Goal: Information Seeking & Learning: Learn about a topic

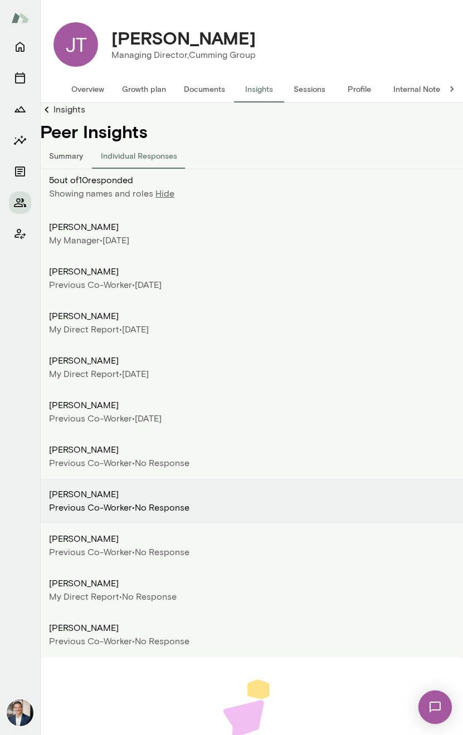
scroll to position [99, 0]
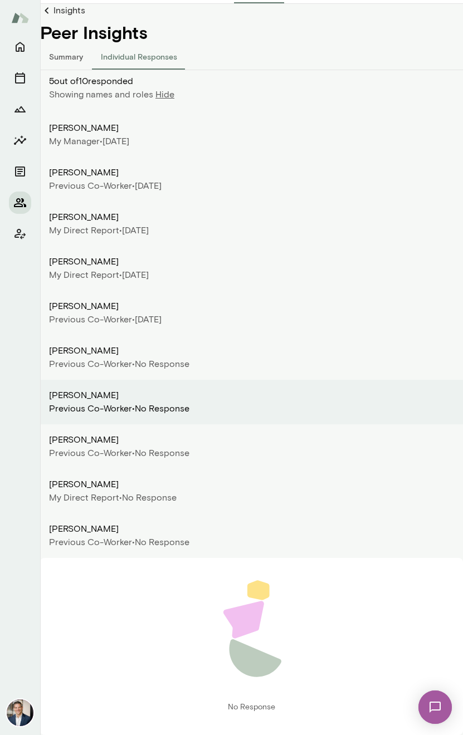
click at [19, 203] on icon "Members" at bounding box center [20, 202] width 12 height 9
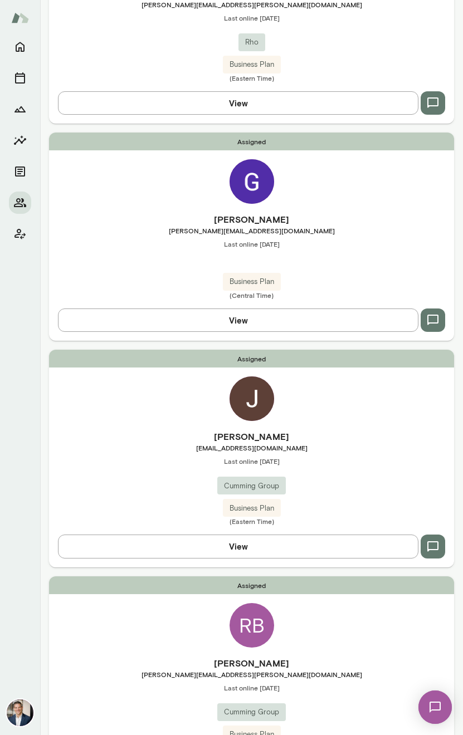
scroll to position [716, 0]
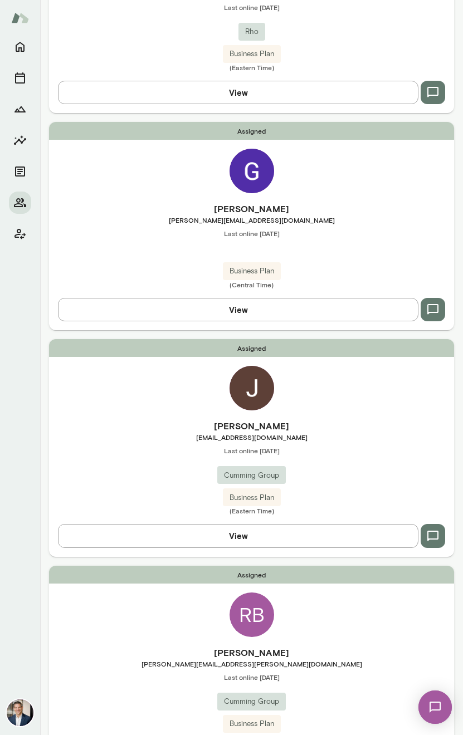
click at [232, 389] on img at bounding box center [251, 388] width 45 height 45
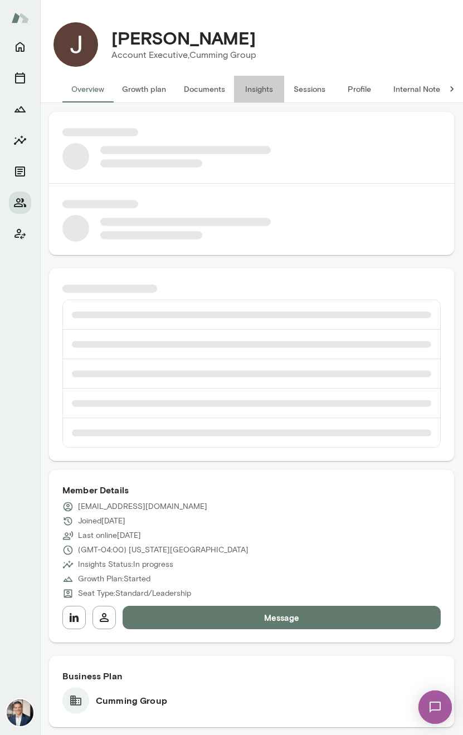
click at [261, 87] on button "Insights" at bounding box center [259, 89] width 50 height 27
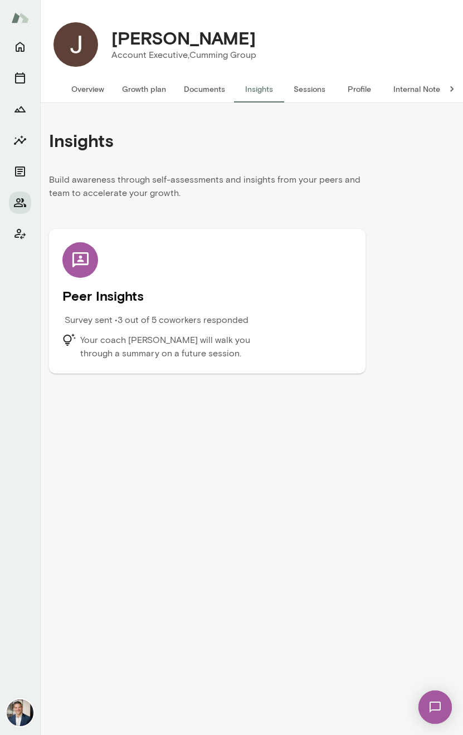
click at [245, 244] on div "Peer Insights Survey sent • 3 out of 5 coworkers responded Your coach [PERSON_N…" at bounding box center [207, 301] width 290 height 118
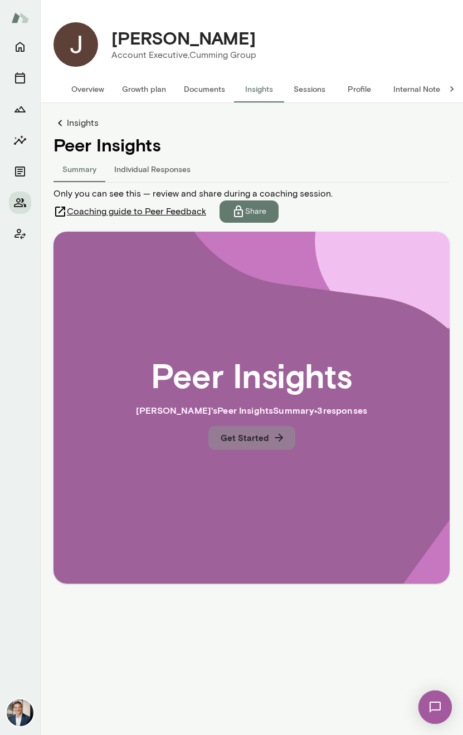
click at [260, 437] on button "Get Started" at bounding box center [251, 437] width 87 height 23
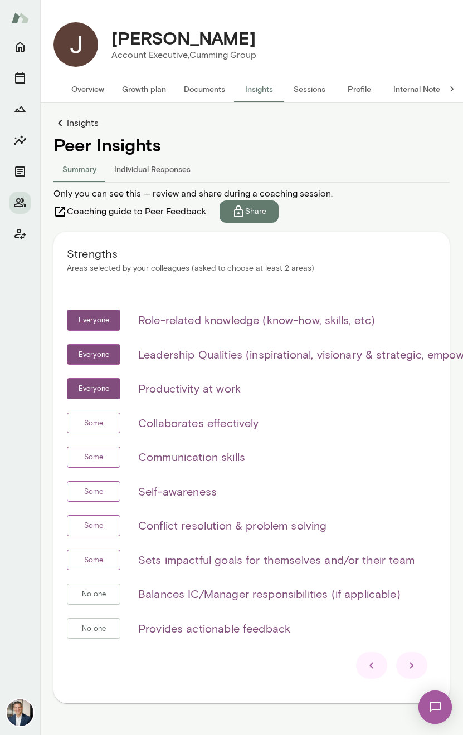
scroll to position [26, 0]
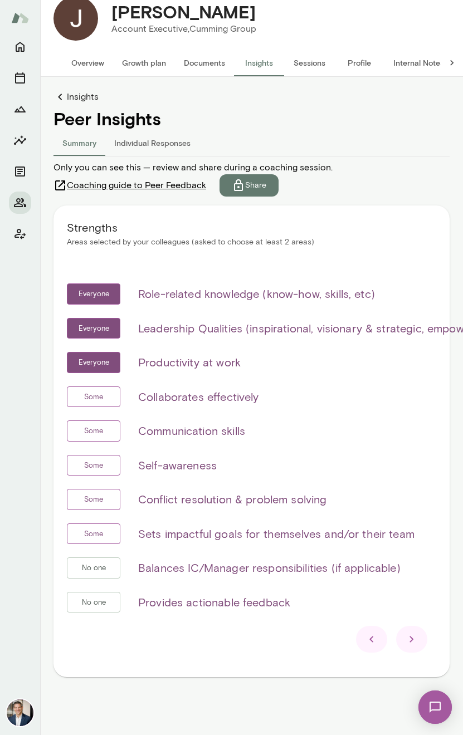
click at [418, 647] on div at bounding box center [411, 639] width 31 height 27
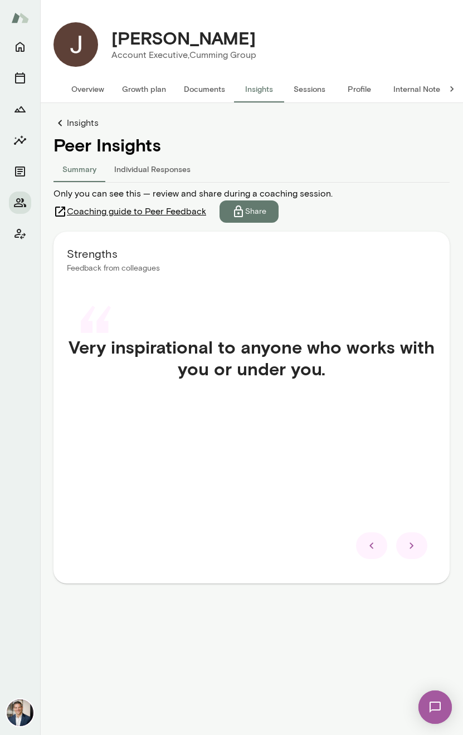
scroll to position [0, 0]
click at [415, 553] on div at bounding box center [411, 545] width 31 height 27
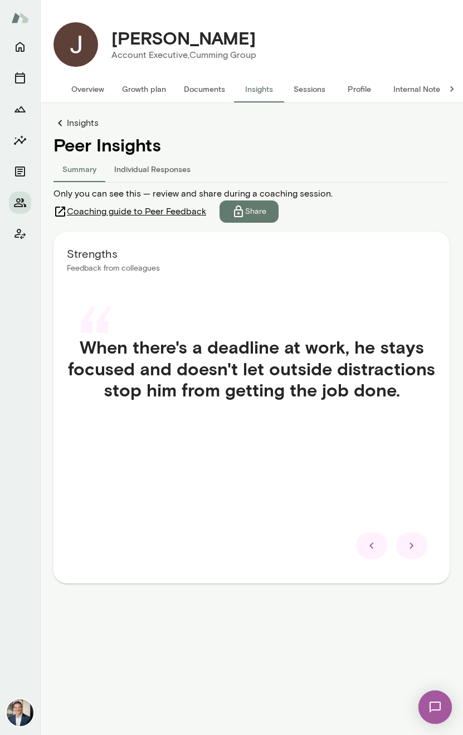
click at [415, 550] on icon at bounding box center [411, 545] width 13 height 13
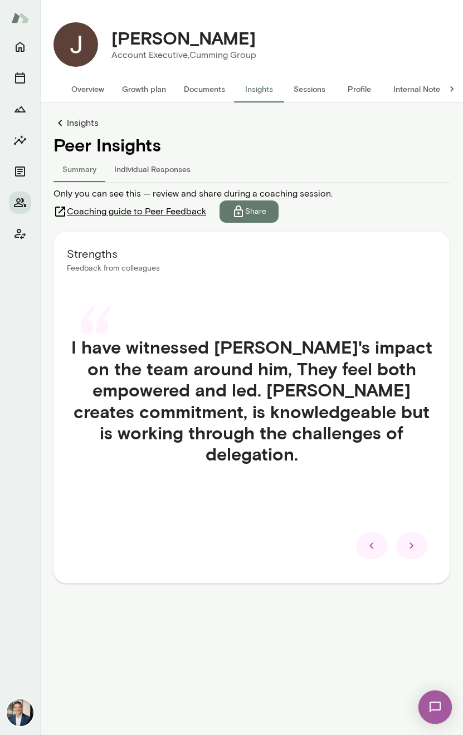
click at [412, 552] on div at bounding box center [411, 545] width 31 height 27
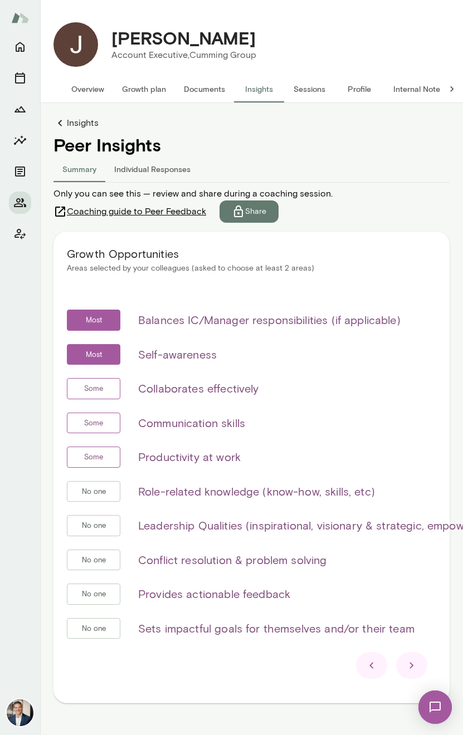
click at [409, 664] on icon at bounding box center [411, 665] width 13 height 13
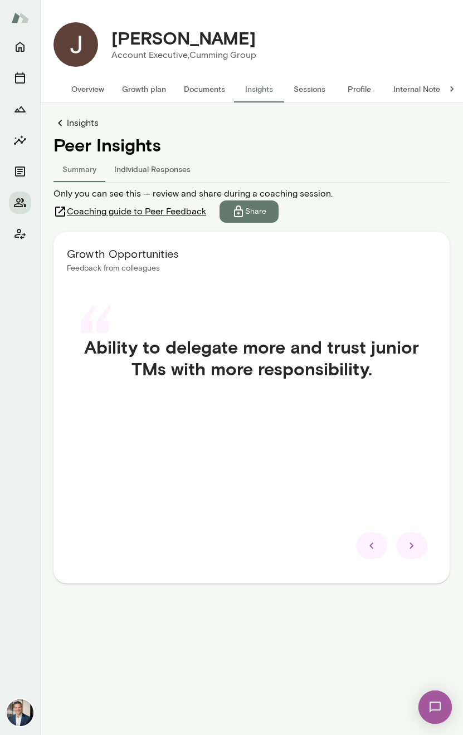
click at [420, 558] on div at bounding box center [251, 545] width 369 height 27
click at [419, 549] on div at bounding box center [411, 545] width 31 height 27
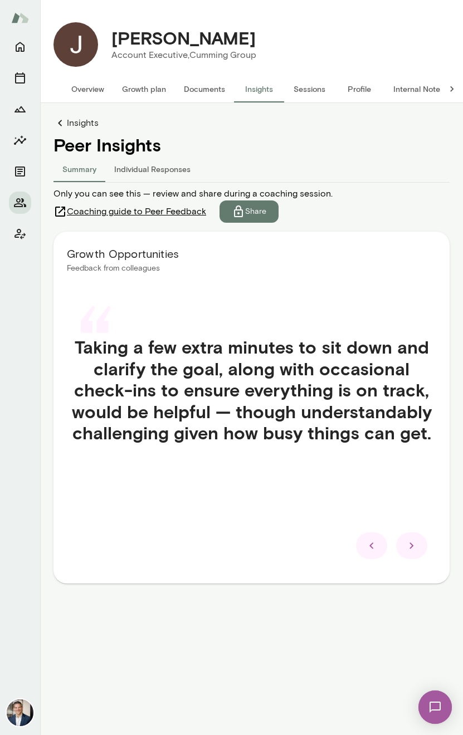
click at [415, 551] on icon at bounding box center [411, 545] width 13 height 13
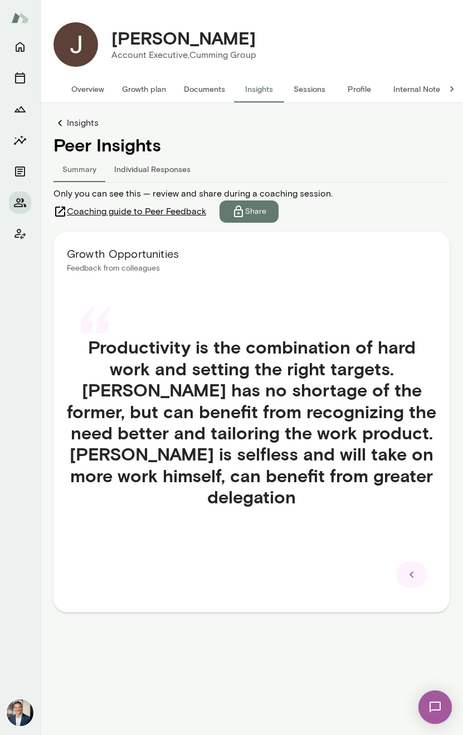
click at [415, 568] on icon at bounding box center [411, 574] width 13 height 13
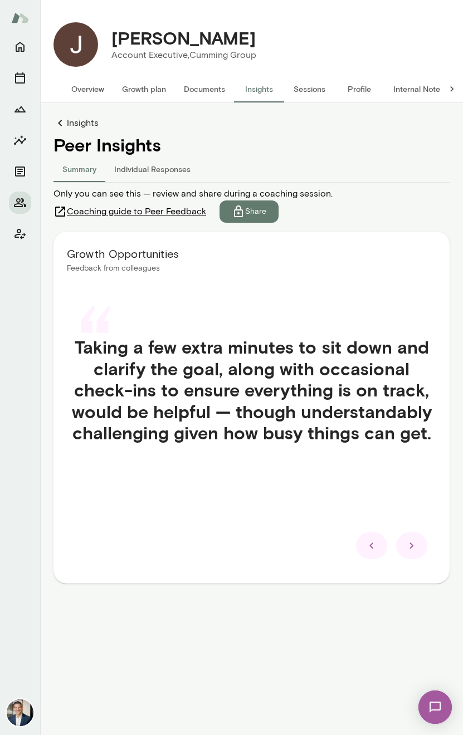
click at [415, 551] on icon at bounding box center [411, 545] width 13 height 13
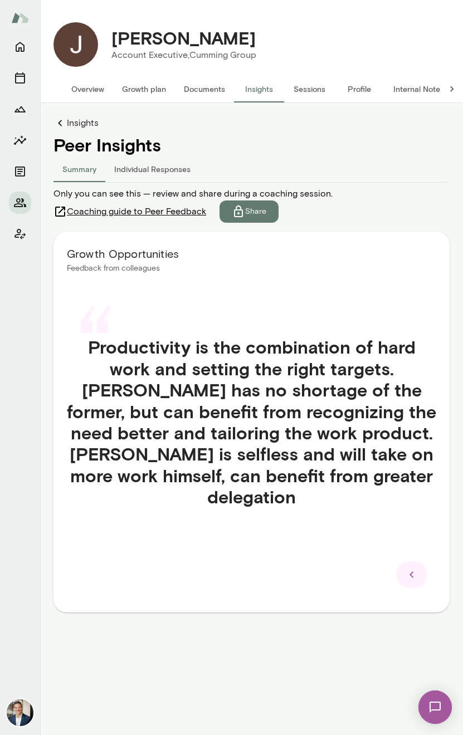
click at [415, 568] on icon at bounding box center [411, 574] width 13 height 13
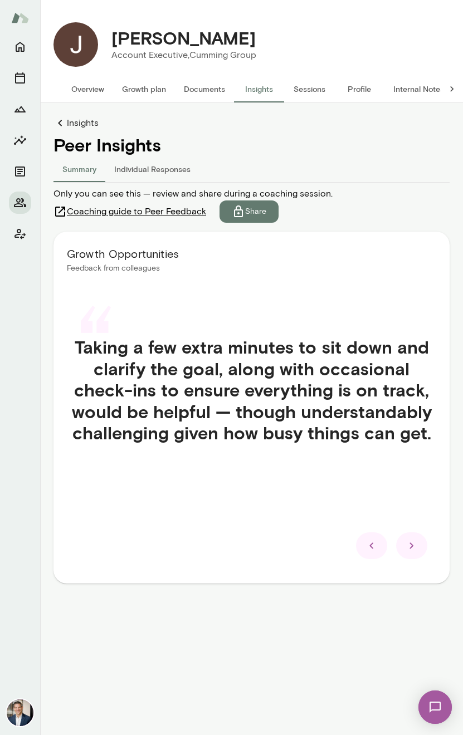
click at [415, 551] on icon at bounding box center [411, 545] width 13 height 13
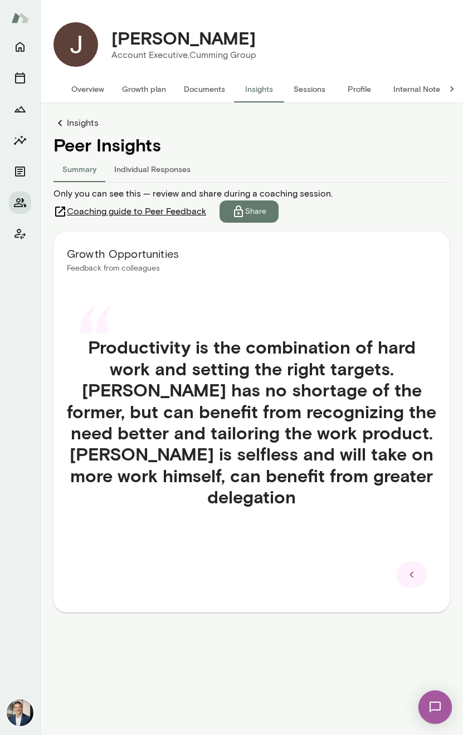
click at [415, 568] on icon at bounding box center [411, 574] width 13 height 13
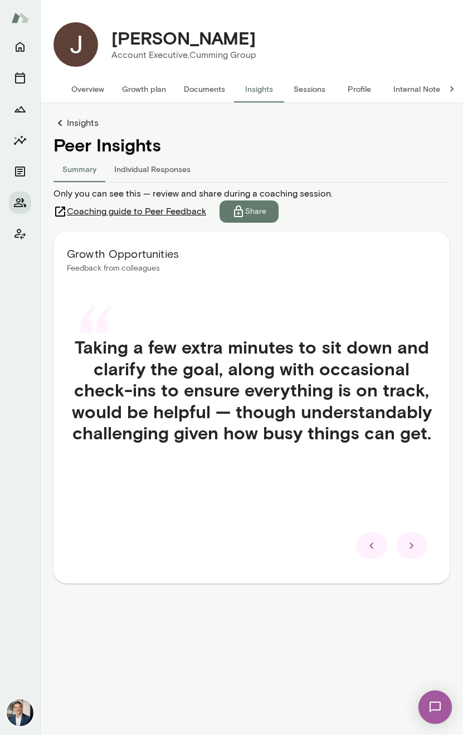
click at [415, 551] on icon at bounding box center [411, 545] width 13 height 13
